Goal: Use online tool/utility: Utilize a website feature to perform a specific function

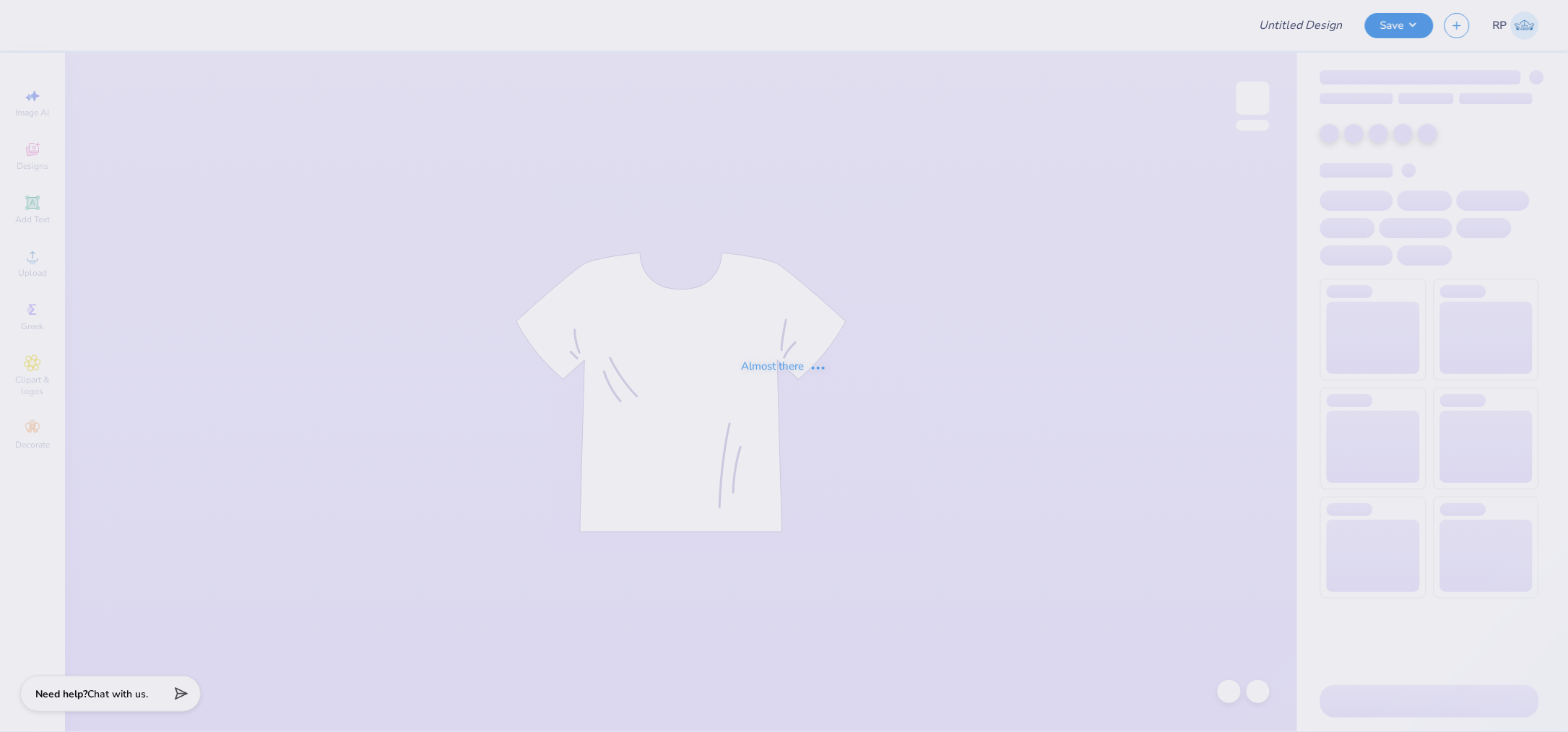
type input "Team Gear for Rove!"
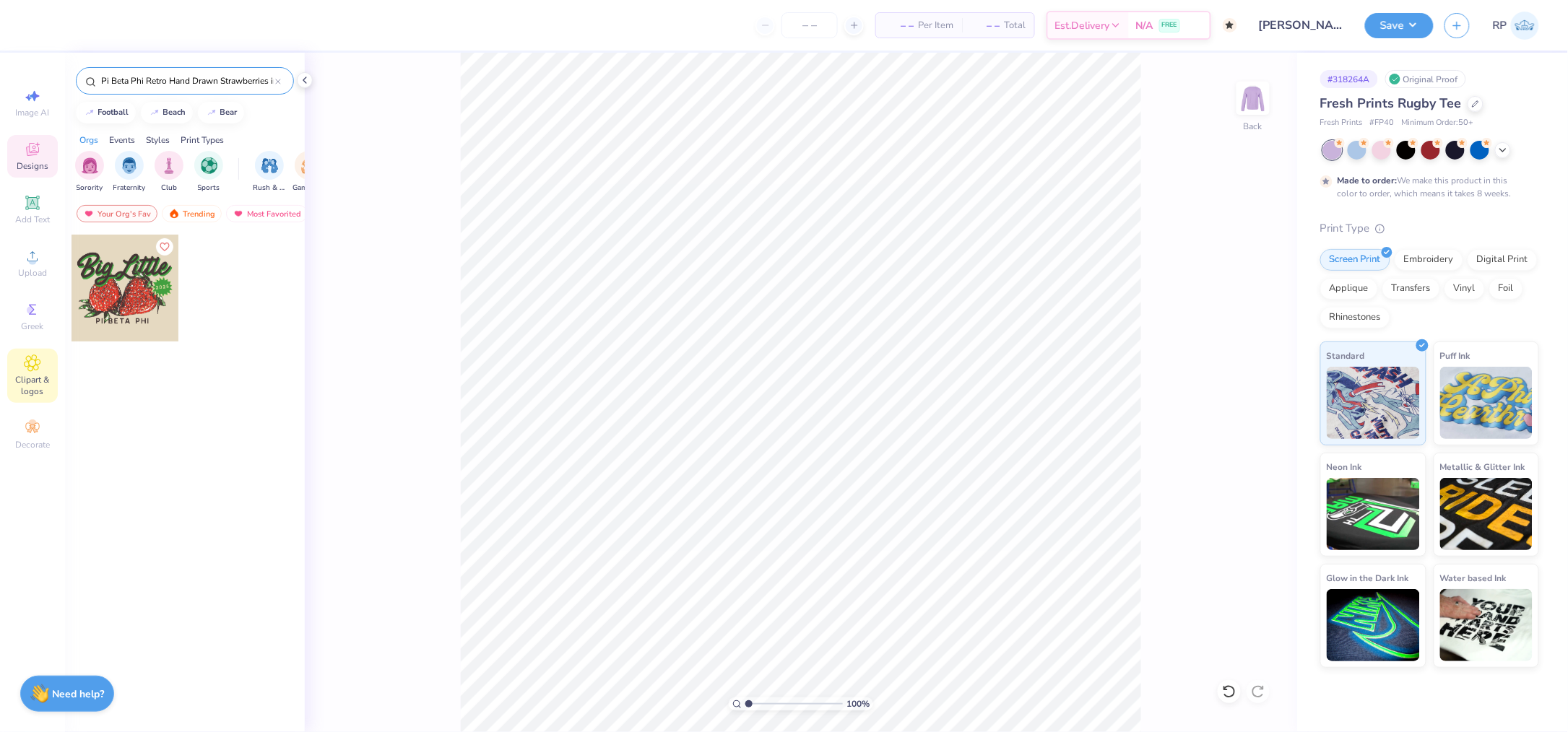
click at [40, 384] on span "Clipart & logos" at bounding box center [33, 385] width 51 height 23
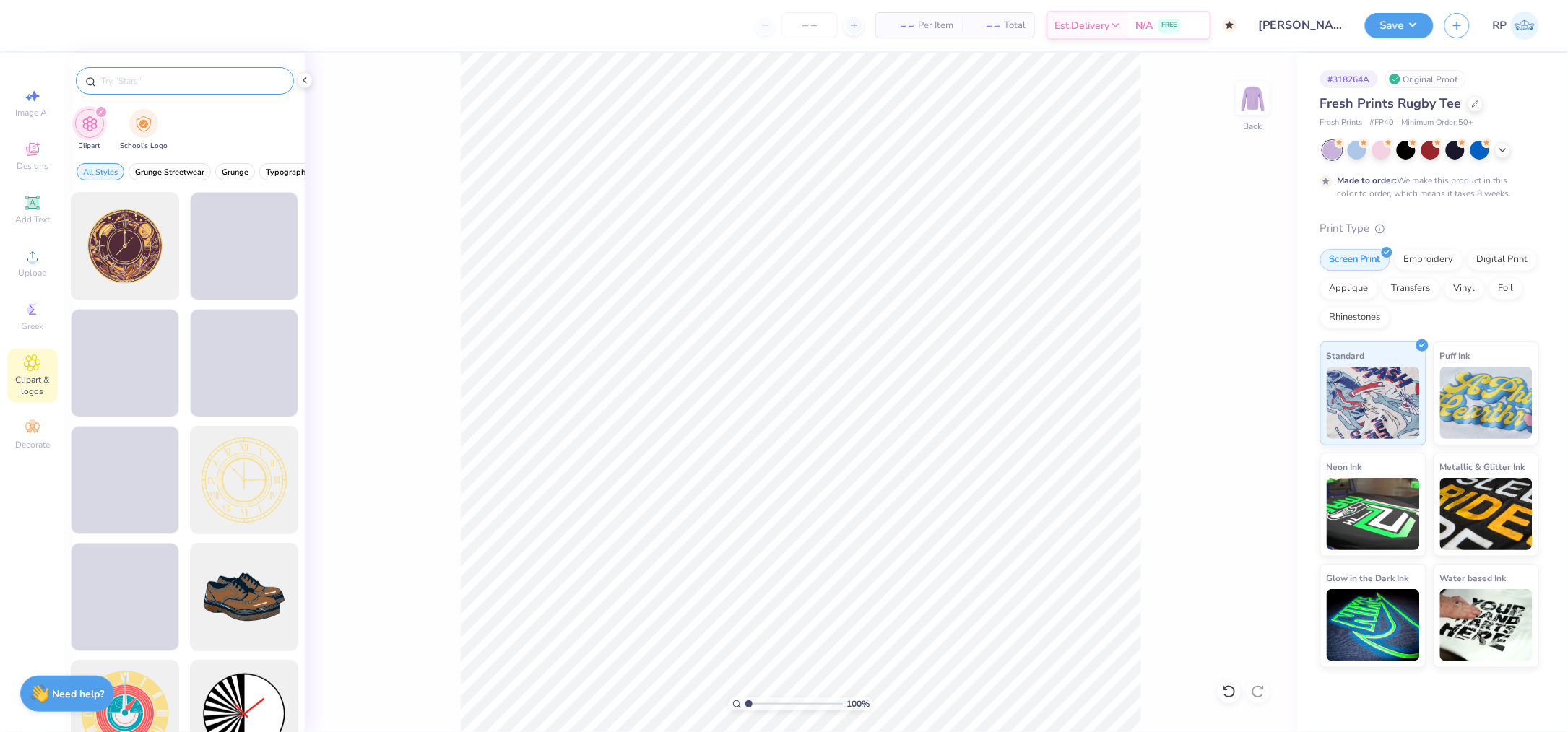
click at [204, 79] on input "text" at bounding box center [192, 80] width 185 height 14
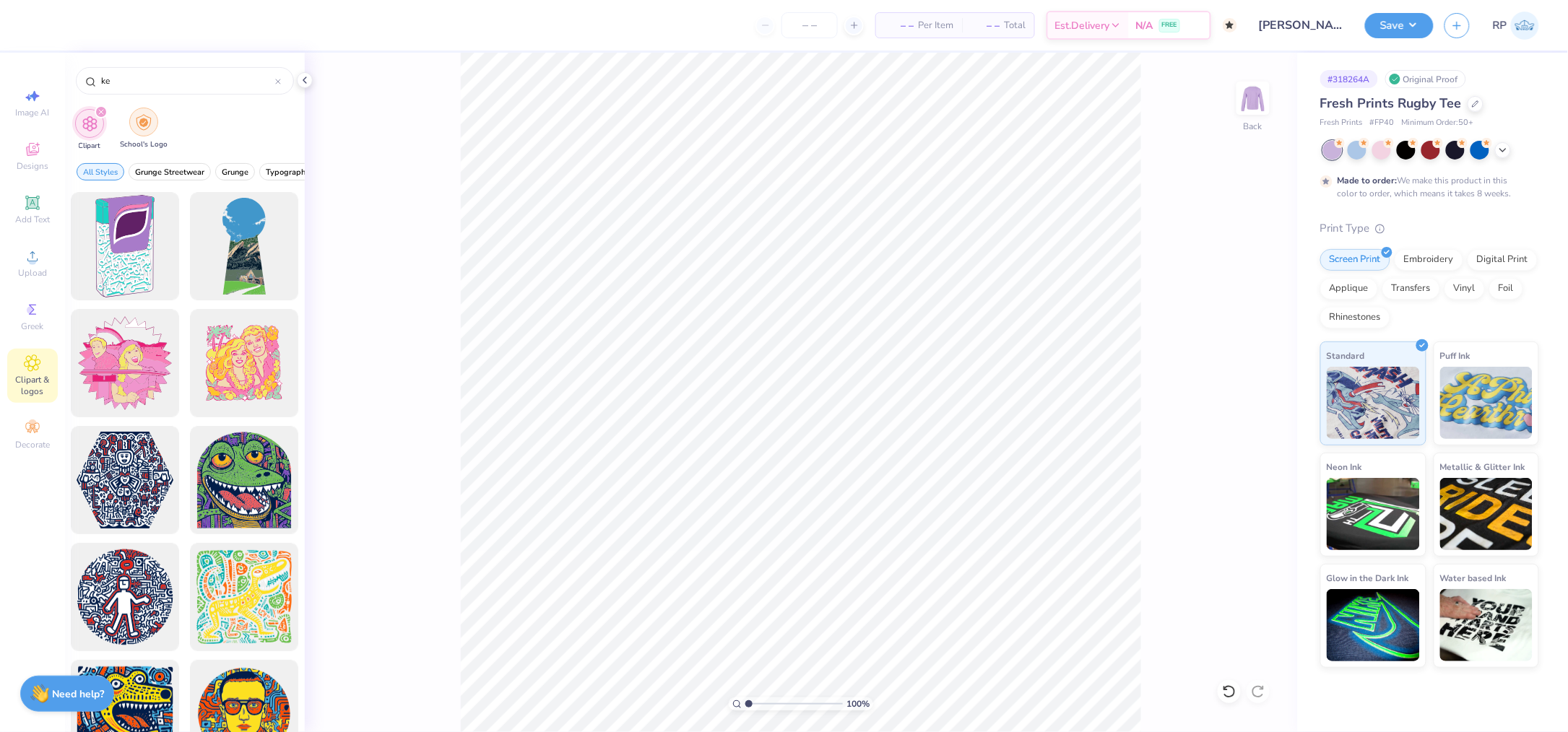
type input "ke"
click at [148, 126] on img "filter for School's Logo" at bounding box center [143, 123] width 16 height 17
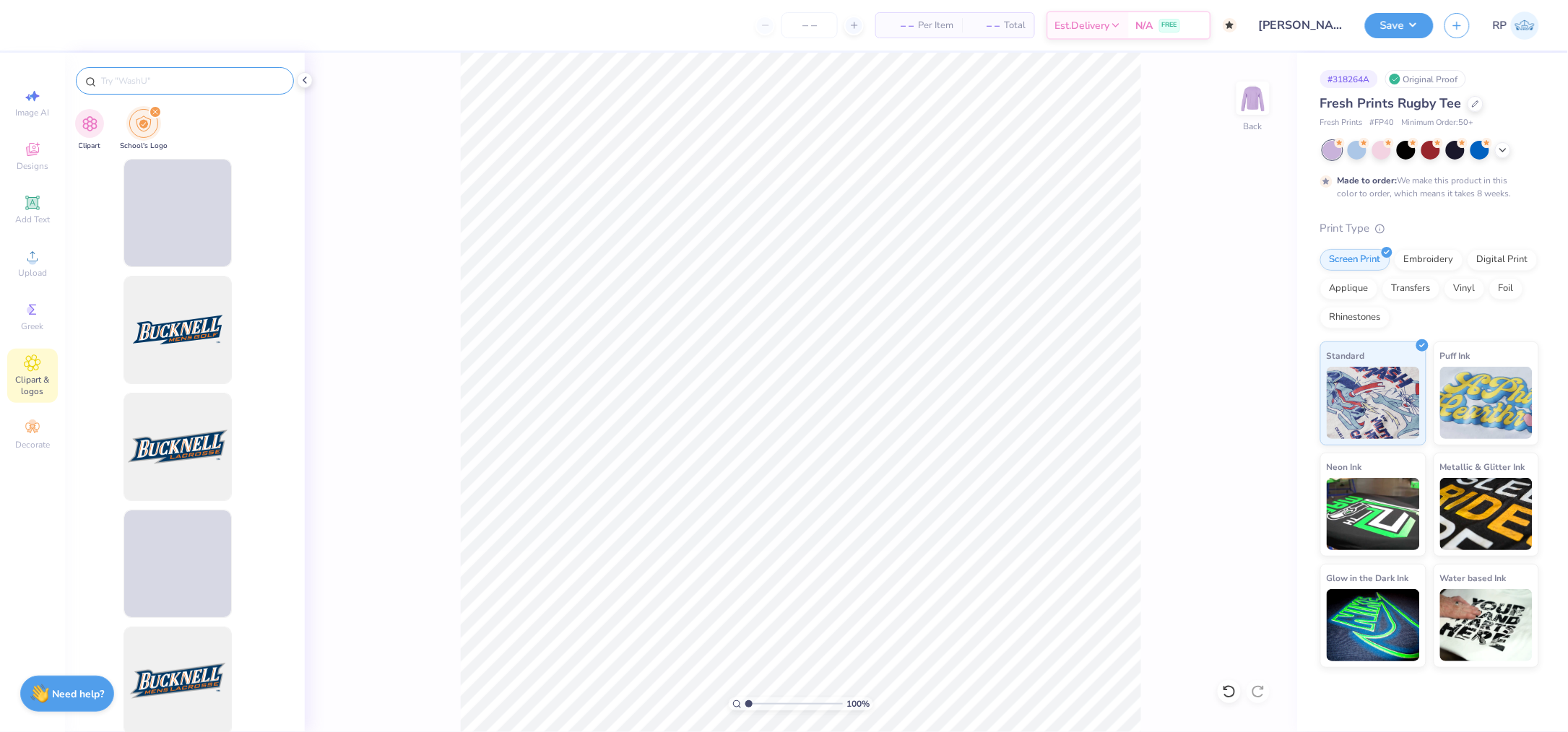
click at [175, 83] on input "text" at bounding box center [192, 80] width 185 height 14
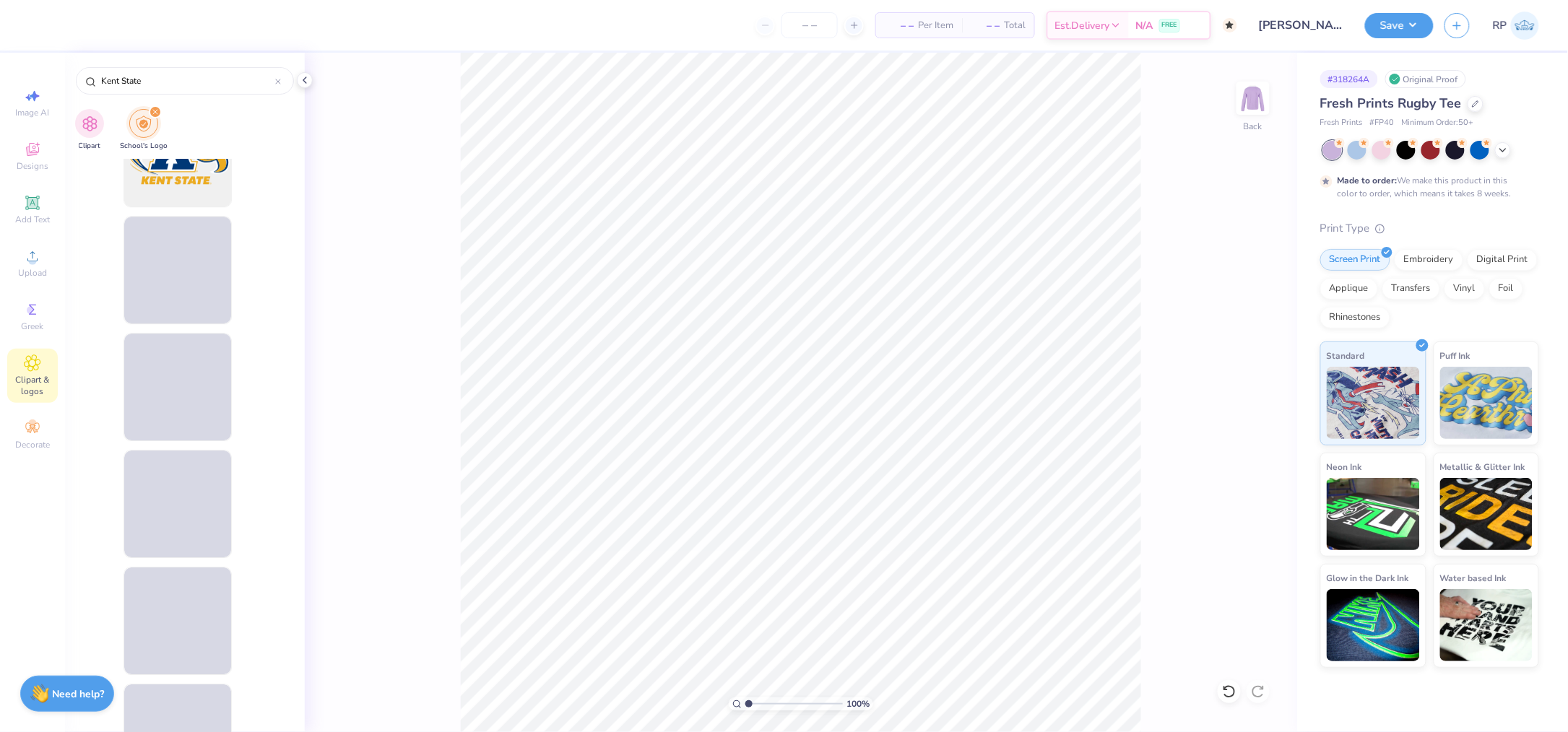
scroll to position [1636, 0]
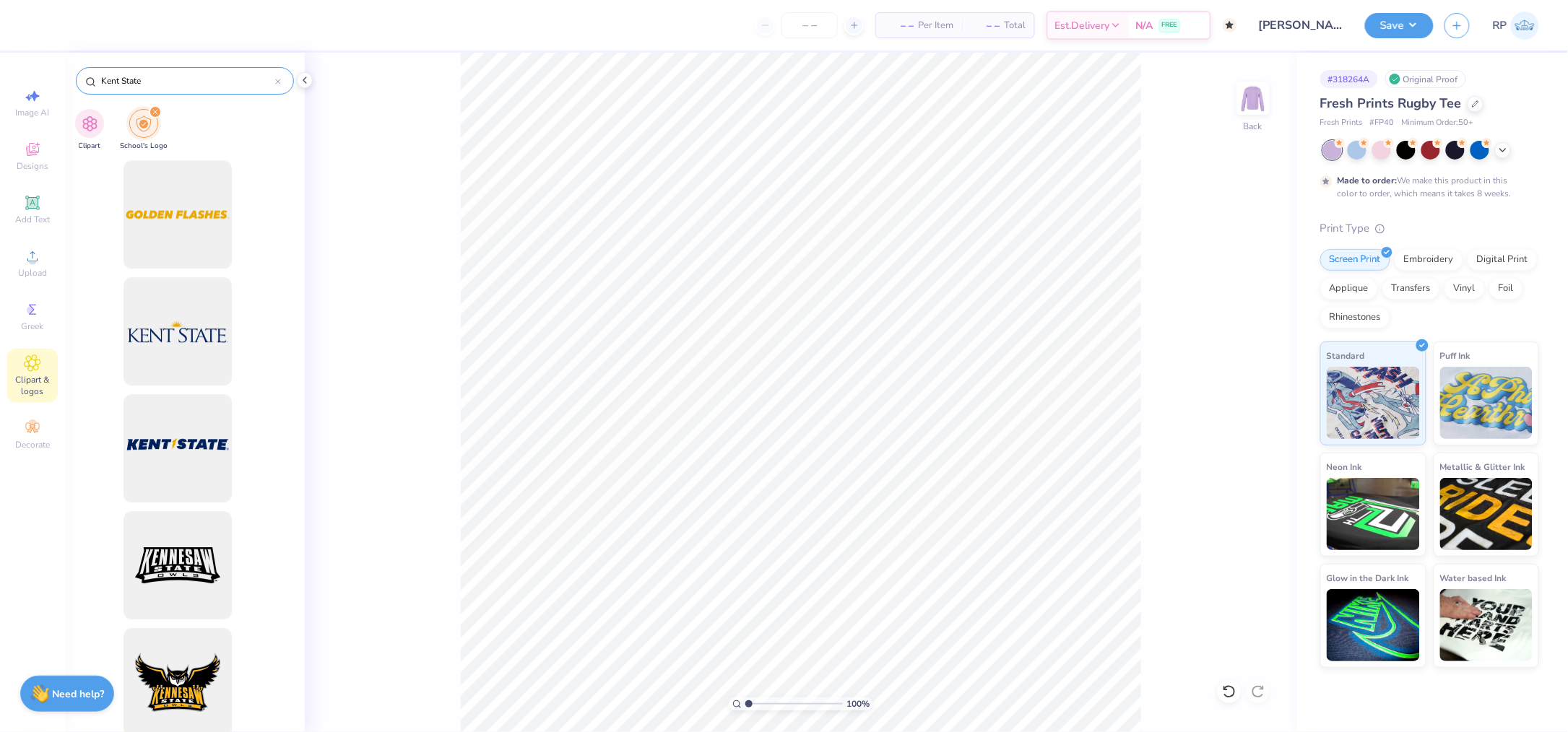
click at [180, 78] on input "Kent State" at bounding box center [188, 80] width 176 height 14
paste input "[GEOGRAPHIC_DATA]"
type input "[US_STATE][GEOGRAPHIC_DATA]"
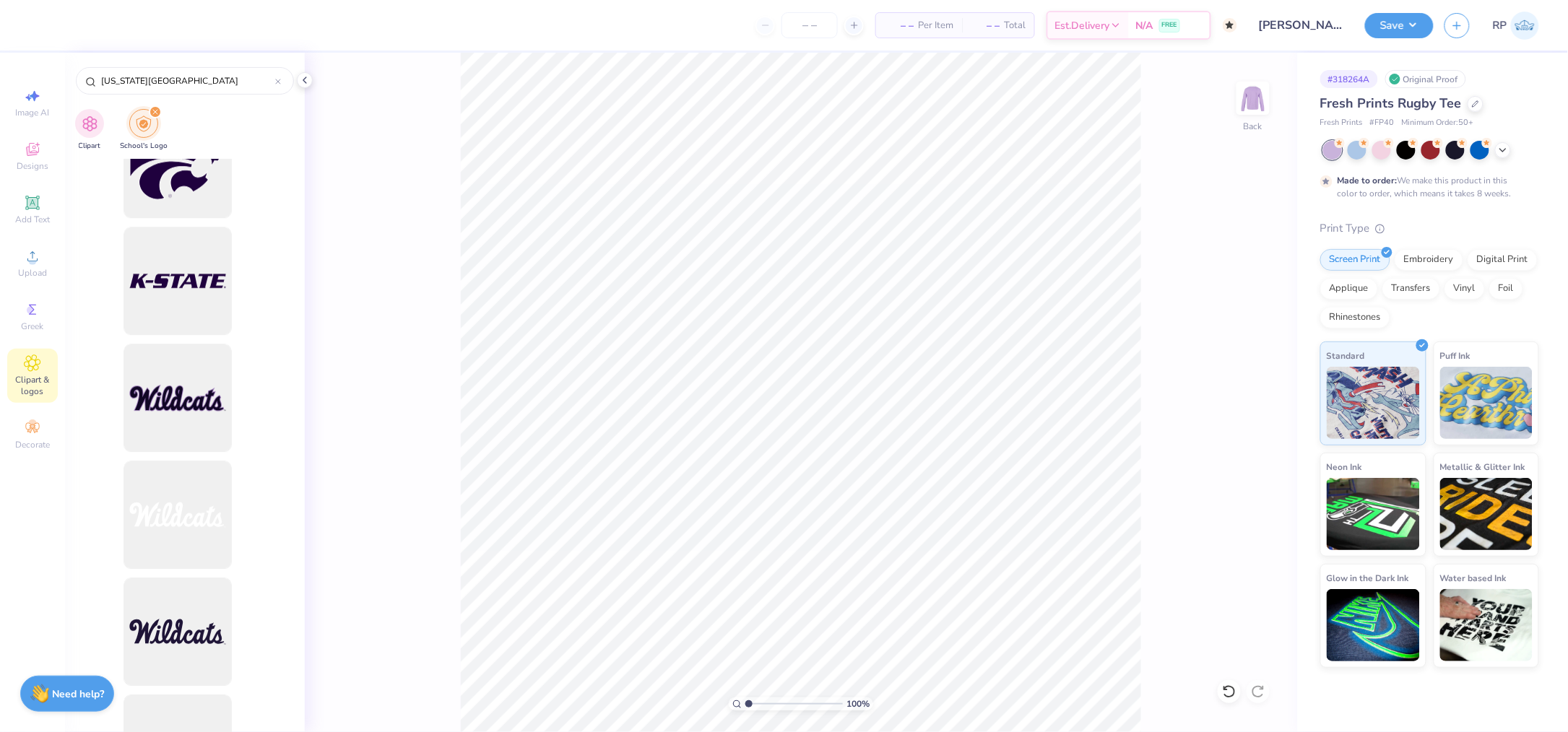
scroll to position [1517, 0]
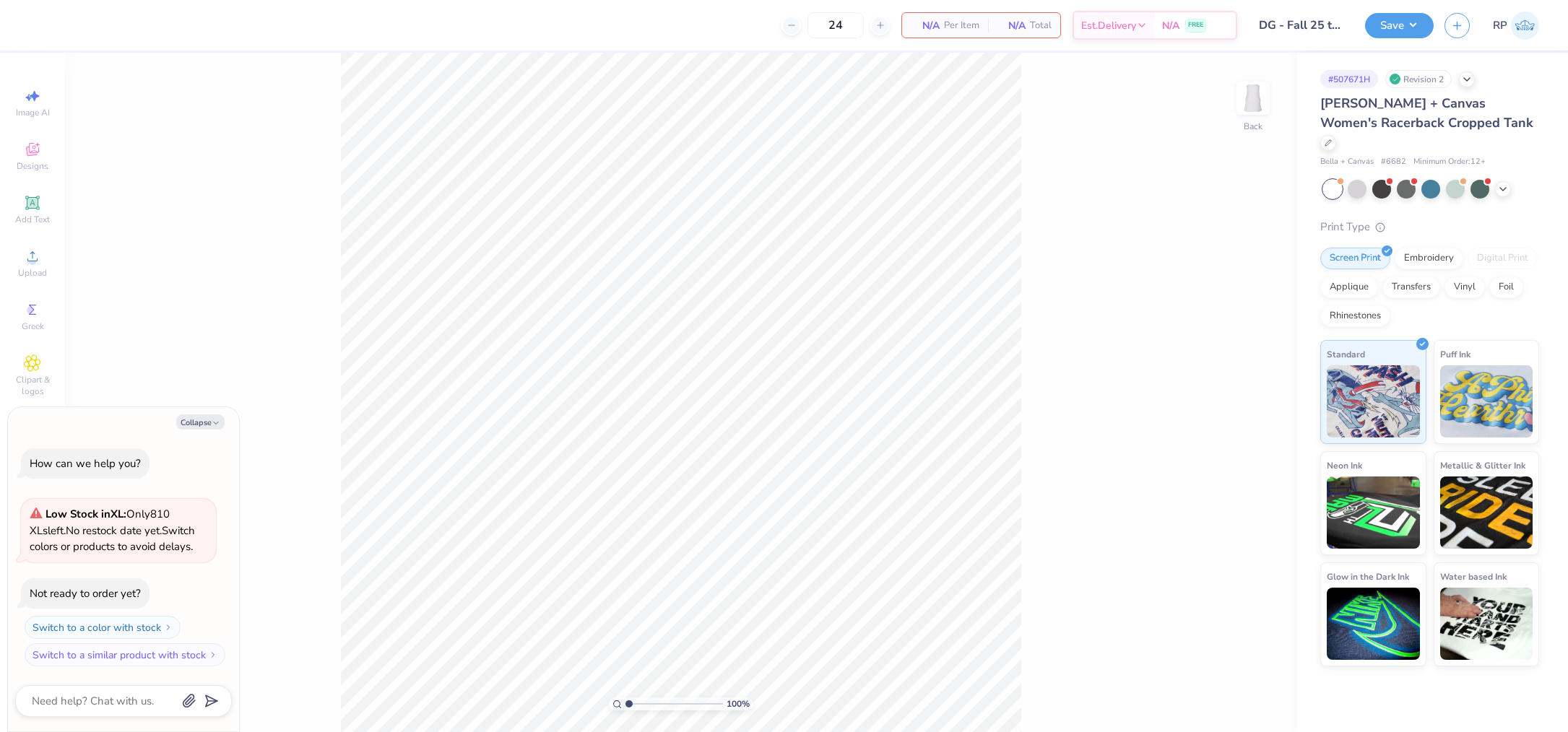
type textarea "x"
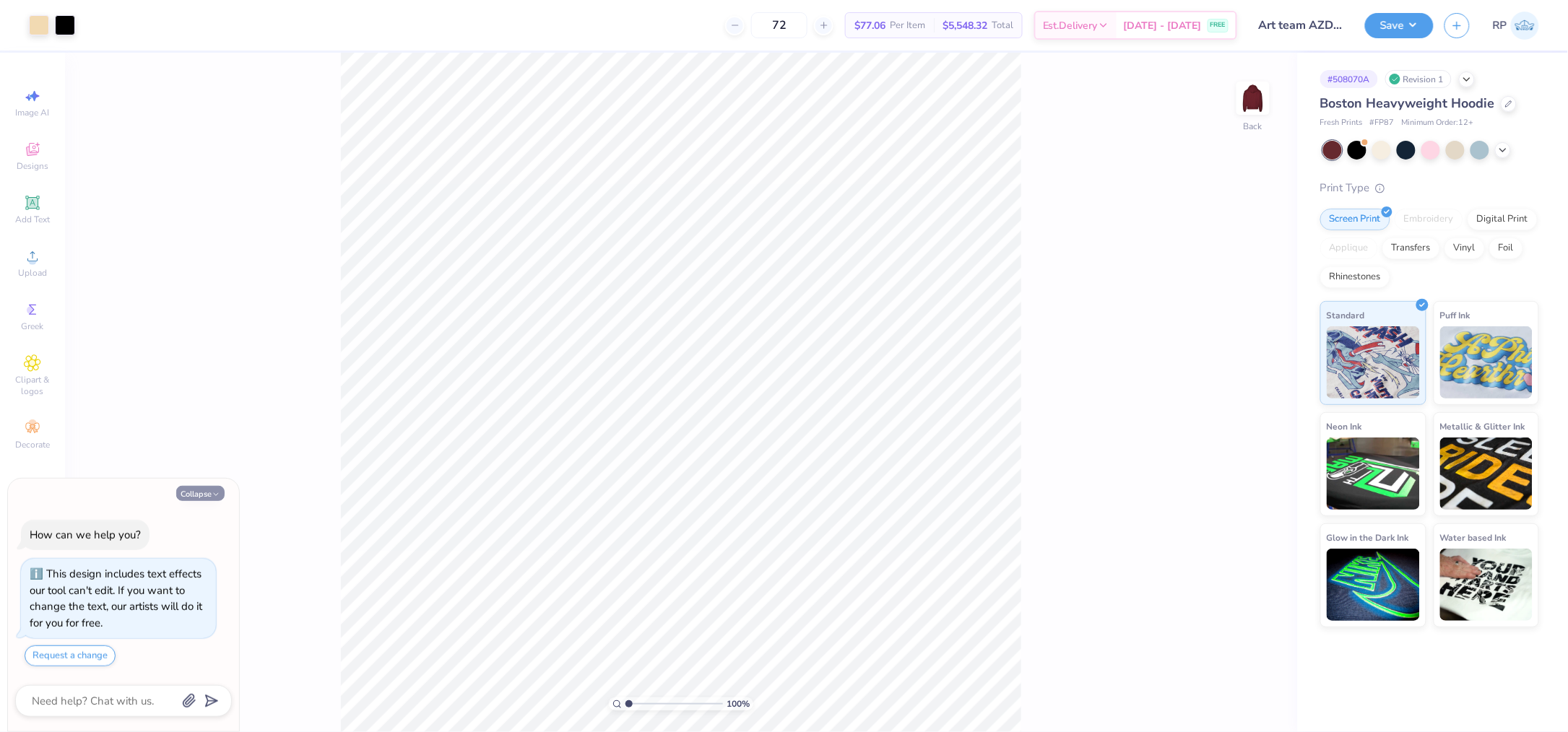
click at [208, 496] on button "Collapse" at bounding box center [201, 494] width 48 height 15
type textarea "x"
